Goal: Information Seeking & Learning: Find specific fact

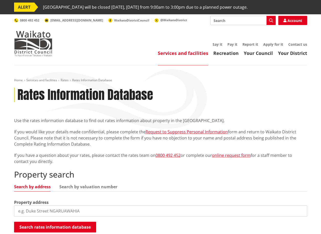
click at [95, 210] on input "search" at bounding box center [160, 211] width 293 height 11
type input "[STREET_ADDRESS]"
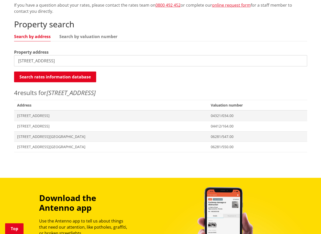
scroll to position [152, 0]
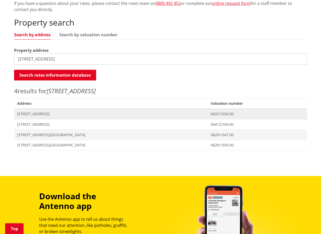
click at [73, 114] on span "[STREET_ADDRESS]" at bounding box center [111, 114] width 188 height 5
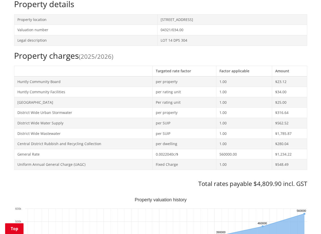
scroll to position [189, 0]
